Goal: Find specific page/section: Find specific page/section

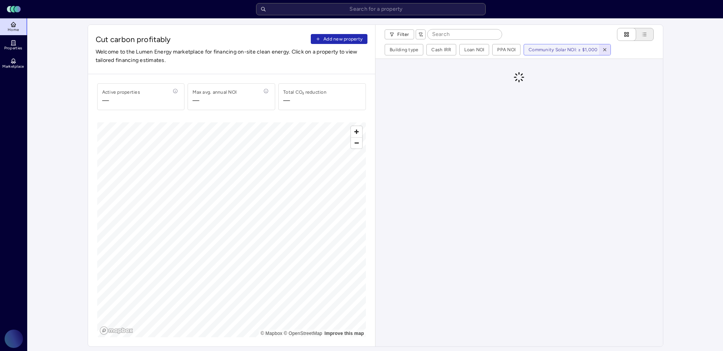
click at [601, 49] on span "button" at bounding box center [605, 50] width 8 height 8
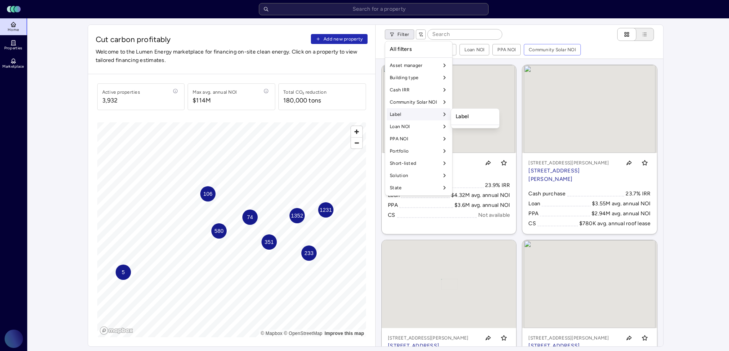
click at [437, 113] on div "Label" at bounding box center [419, 114] width 64 height 12
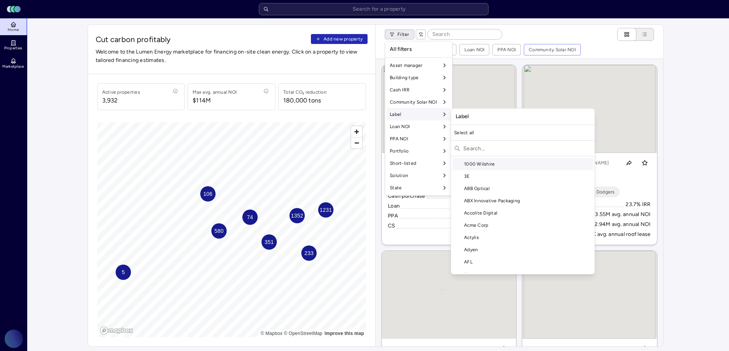
click at [485, 144] on input "text" at bounding box center [527, 148] width 128 height 12
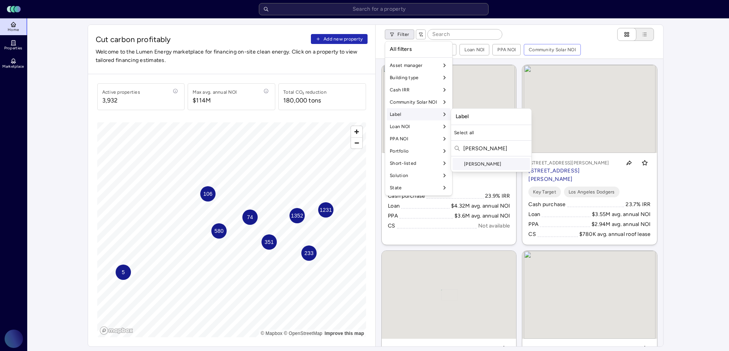
type input "[PERSON_NAME]"
click at [484, 162] on div "[PERSON_NAME]" at bounding box center [490, 164] width 77 height 12
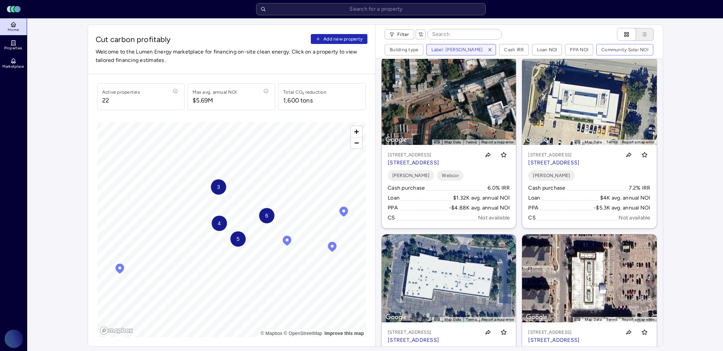
scroll to position [884, 0]
